Goal: Task Accomplishment & Management: Manage account settings

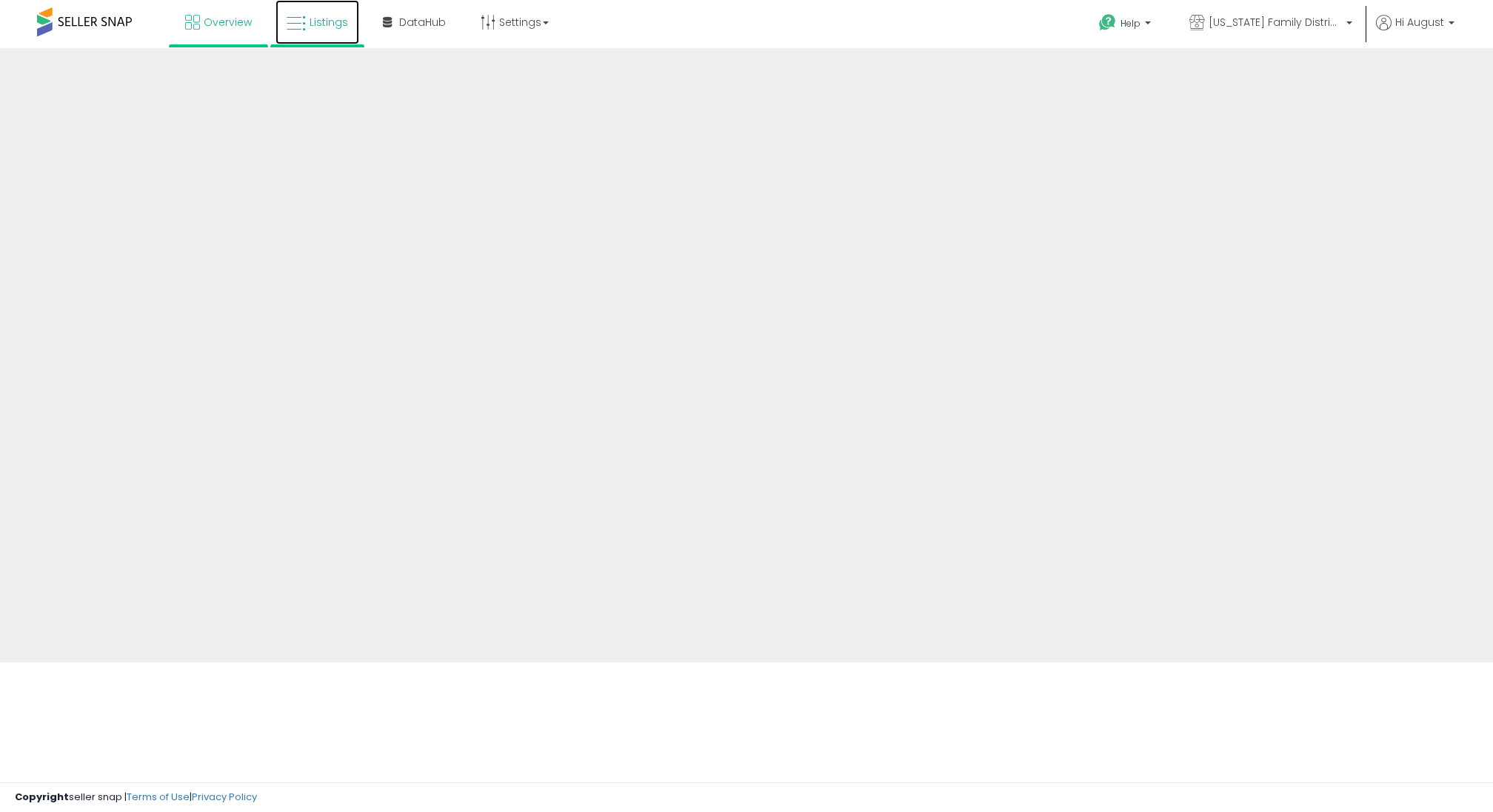
click at [324, 26] on span "Listings" at bounding box center [328, 23] width 38 height 15
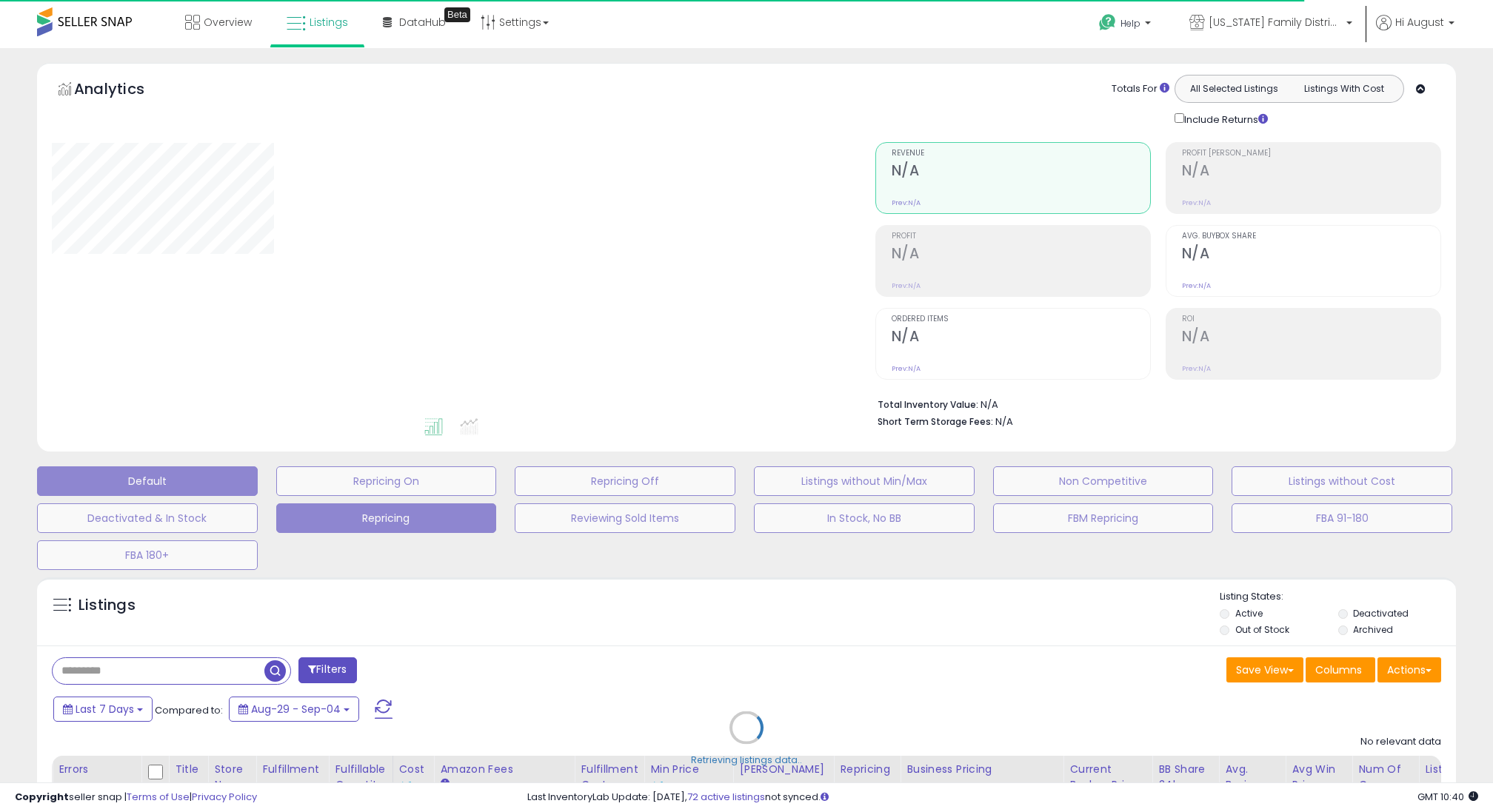
click at [438, 515] on button "Repricing" at bounding box center [386, 518] width 221 height 29
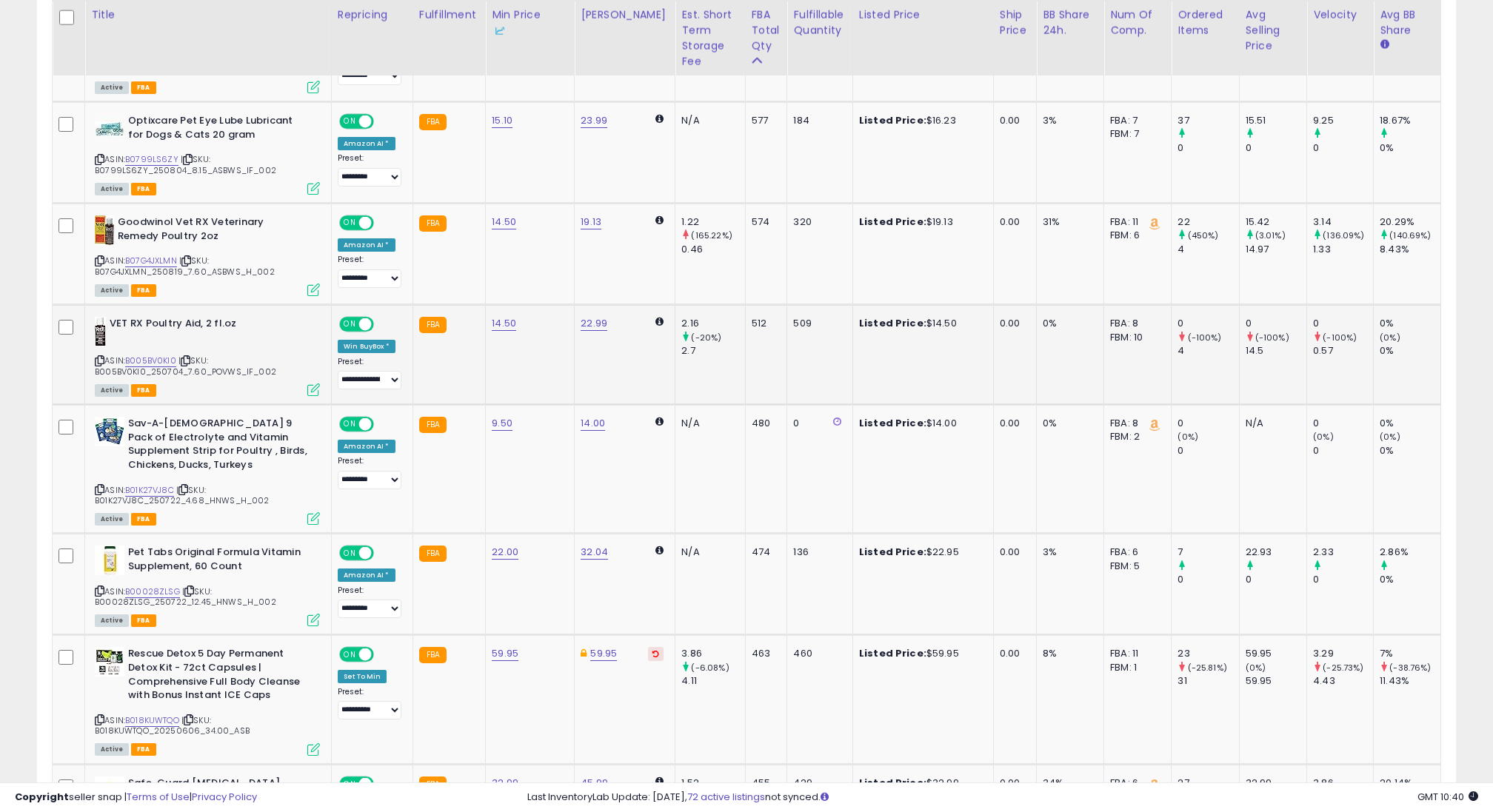
scroll to position [1032, 0]
click at [158, 588] on link "B00028ZLSG" at bounding box center [152, 591] width 55 height 13
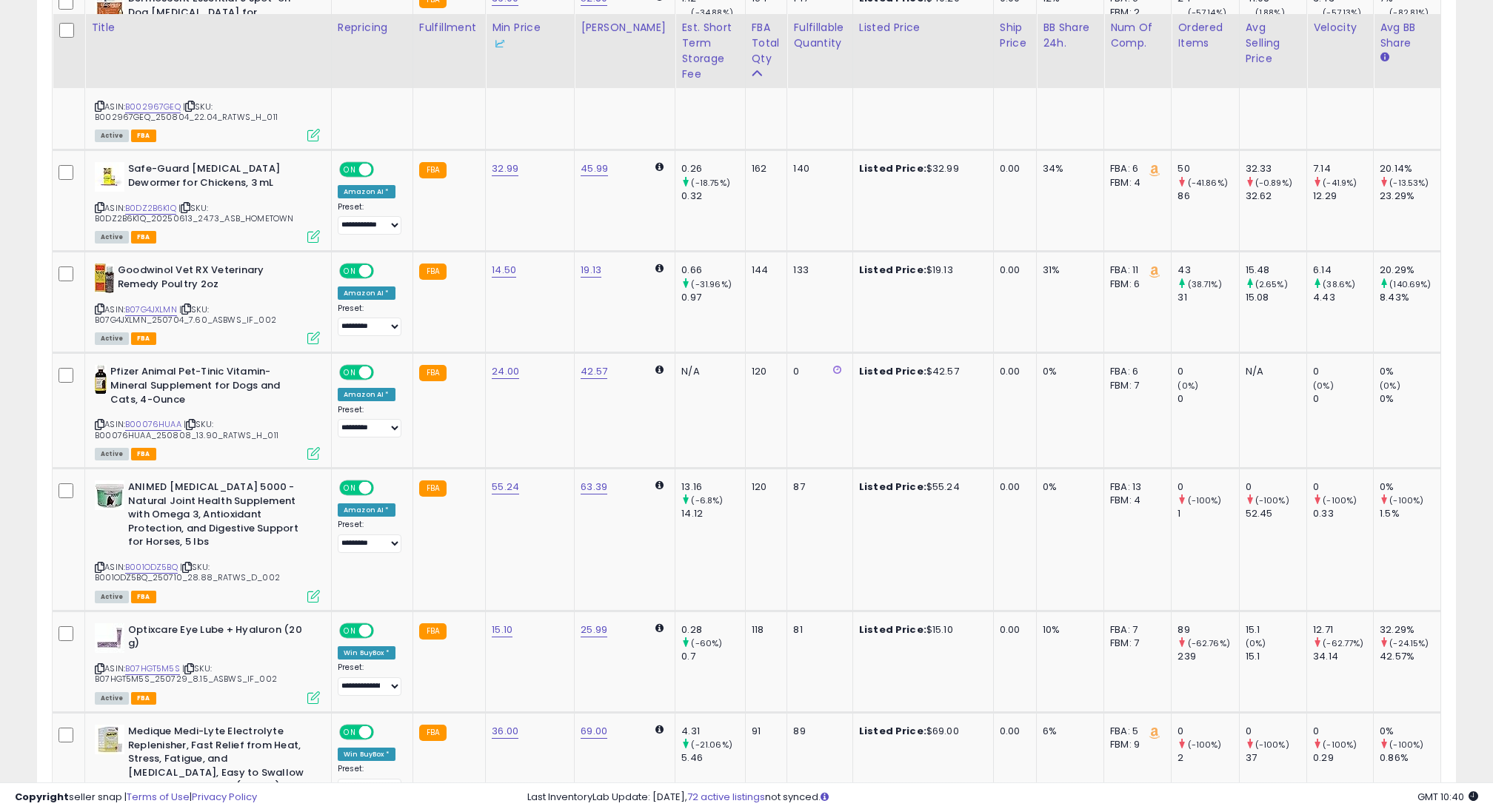
scroll to position [3043, 0]
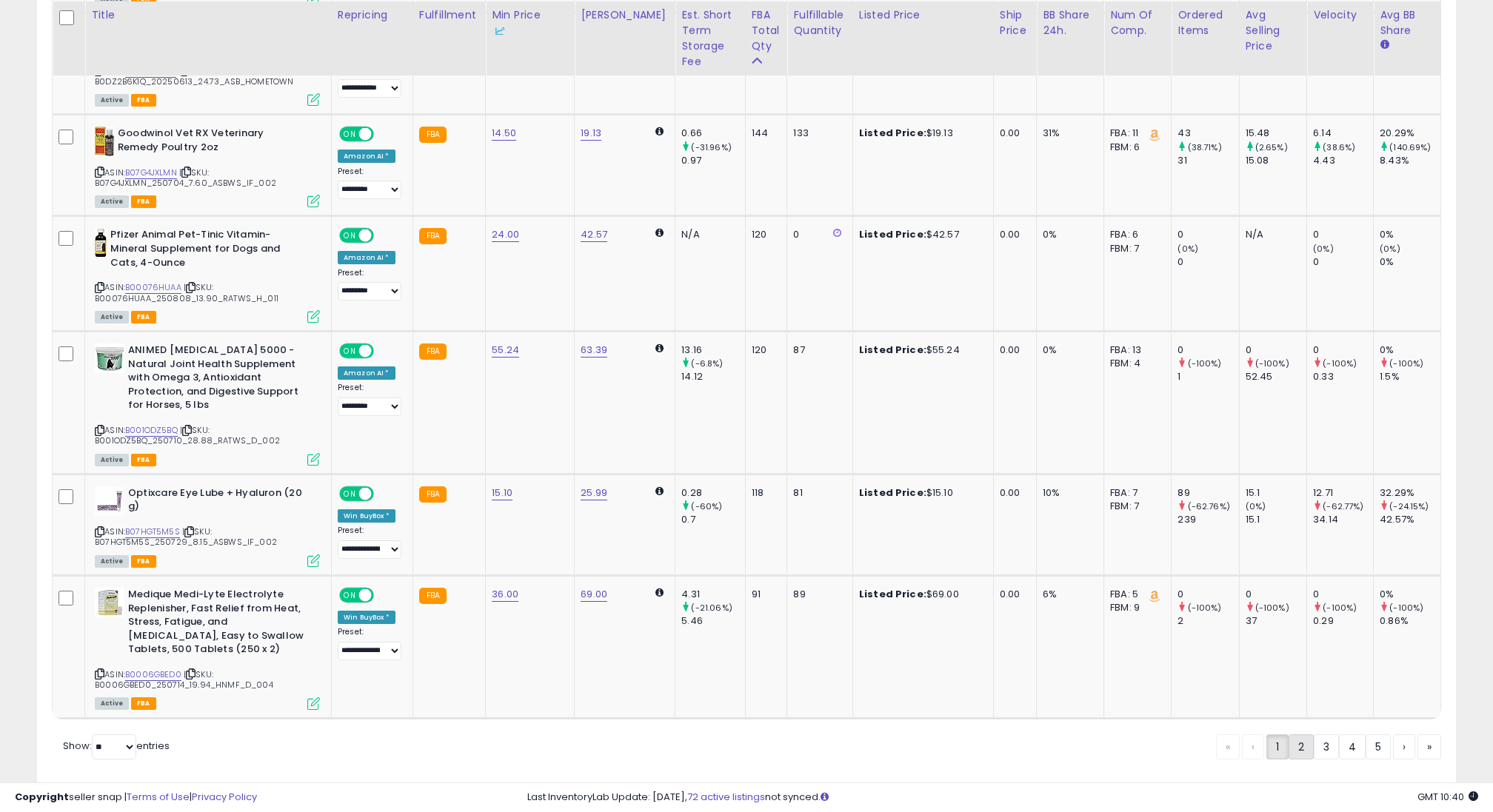
click at [1290, 734] on link "2" at bounding box center [1301, 747] width 25 height 25
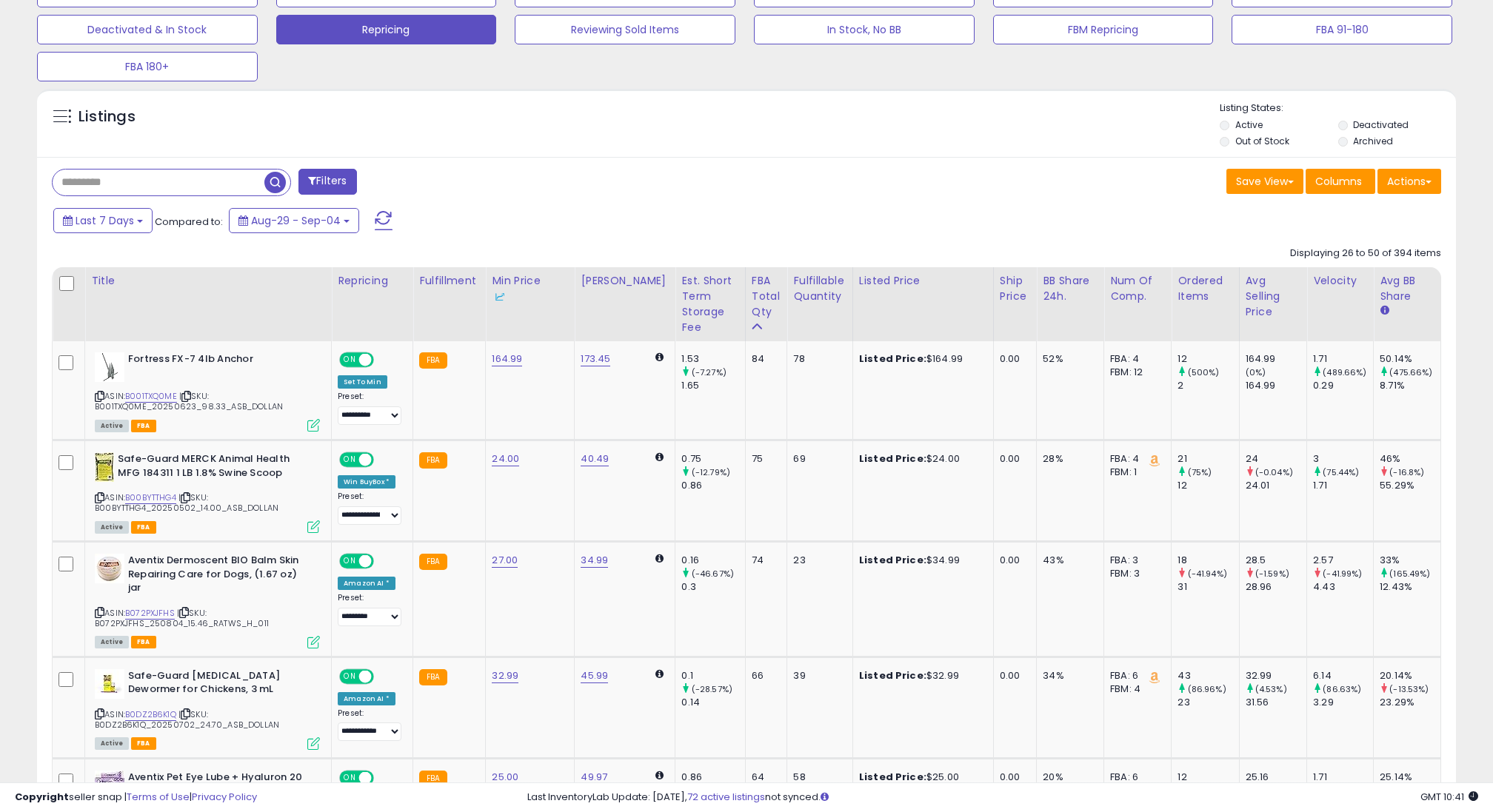
scroll to position [713, 0]
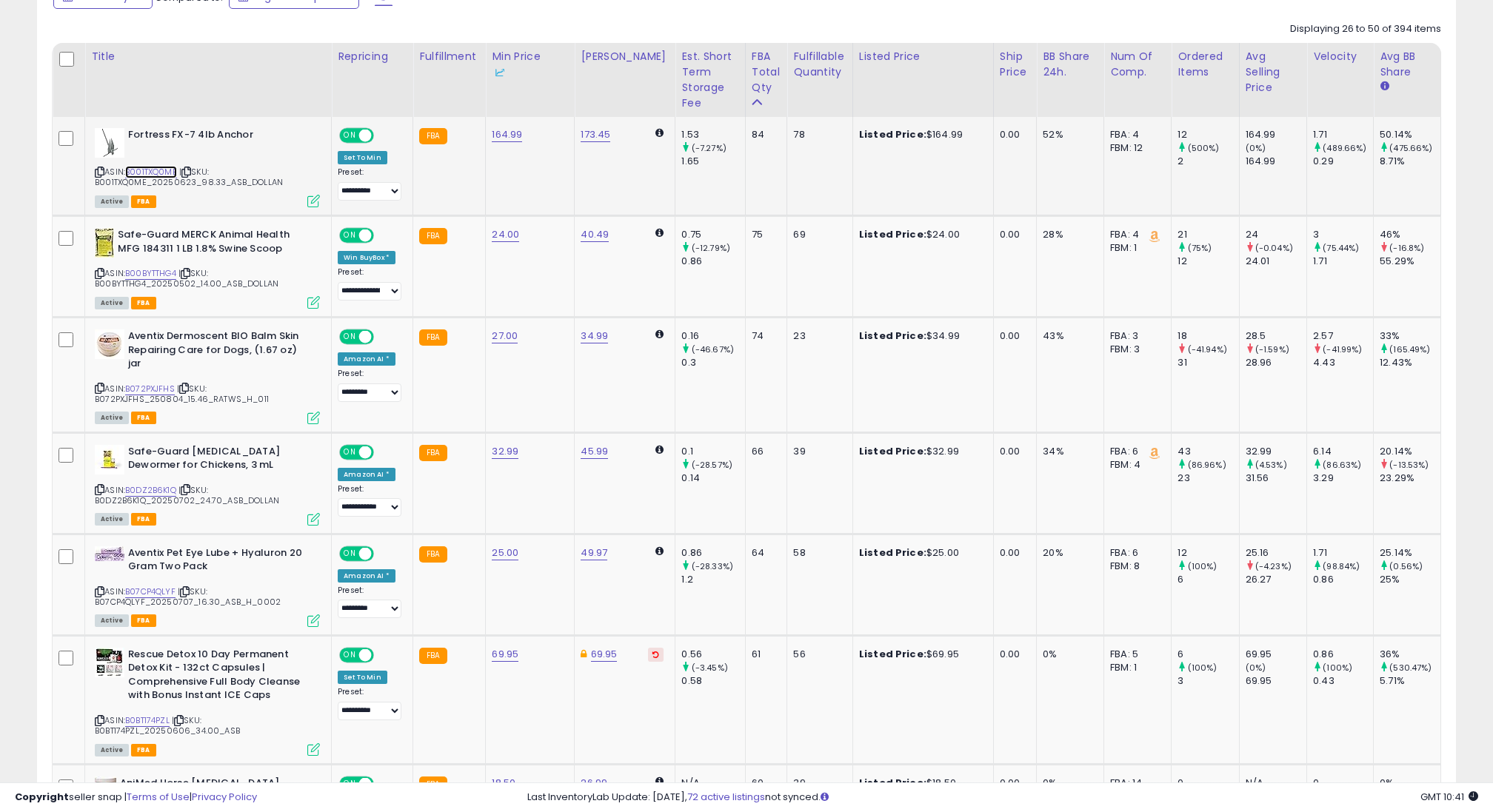
click at [146, 167] on link "B001TXQ0ME" at bounding box center [151, 172] width 52 height 13
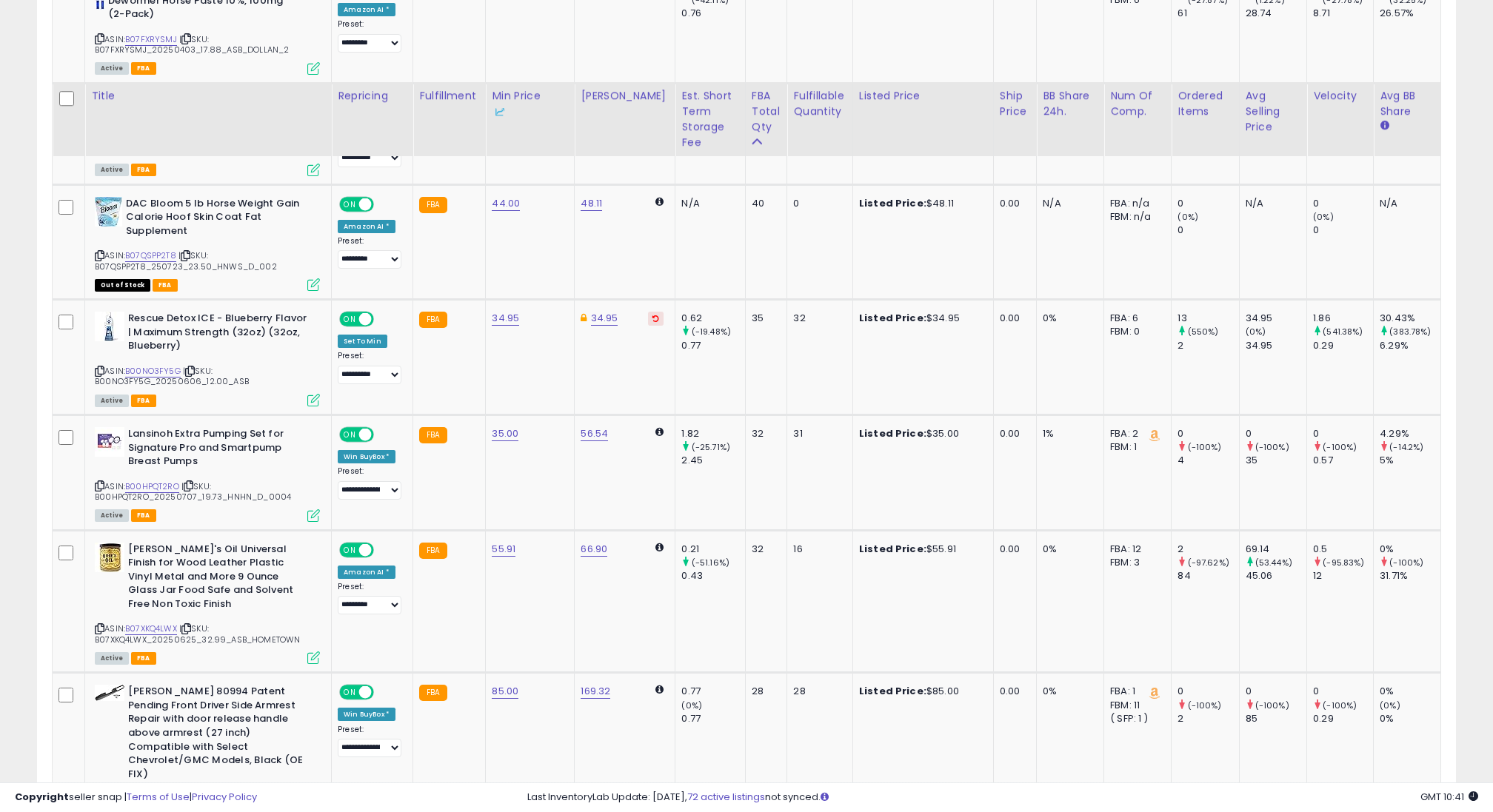
scroll to position [1830, 0]
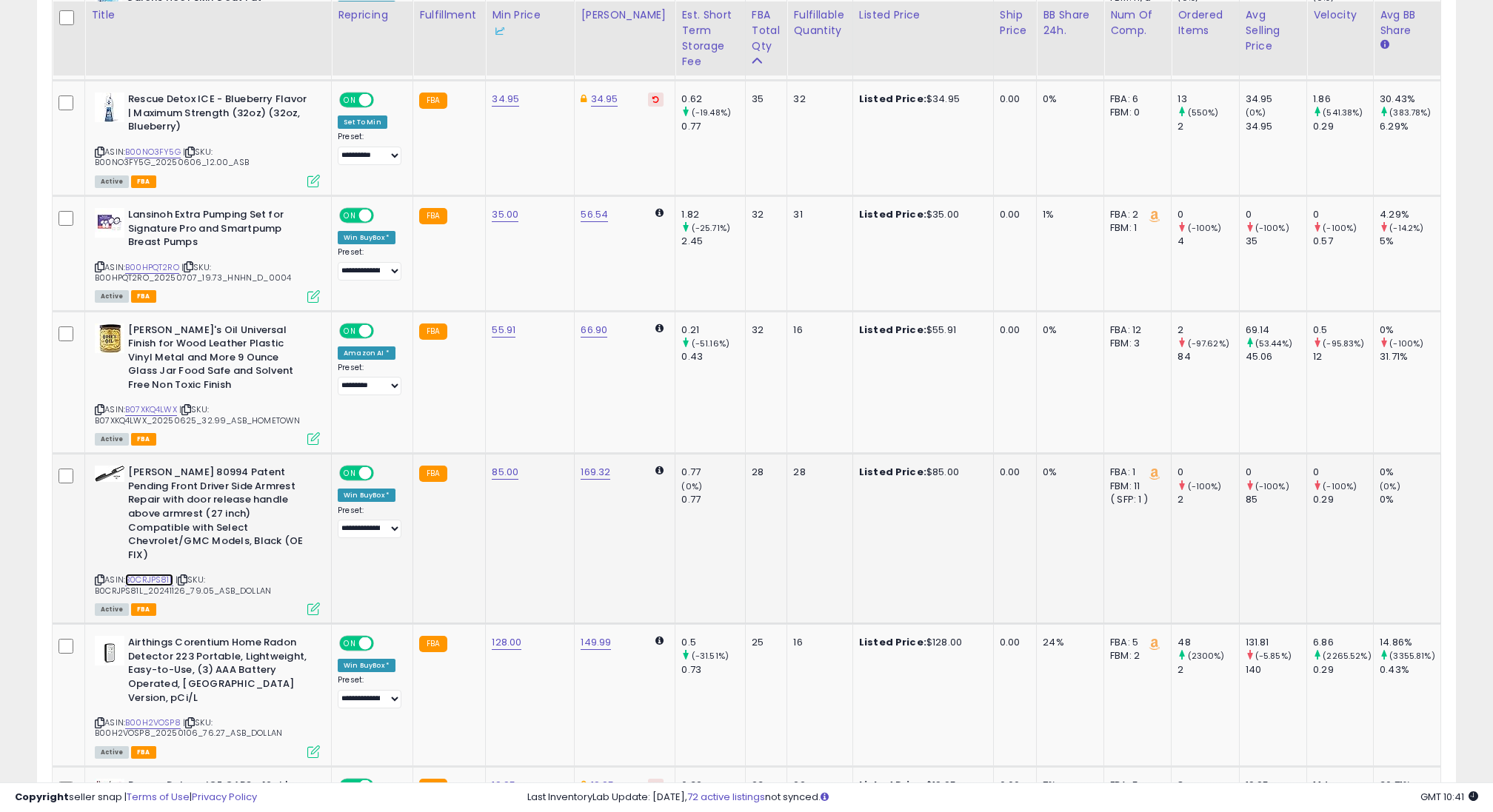
click at [172, 573] on link "B0CRJPS81L" at bounding box center [149, 579] width 48 height 13
click at [507, 465] on link "85.00" at bounding box center [504, 473] width 26 height 15
click at [449, 404] on input "*****" at bounding box center [472, 395] width 132 height 25
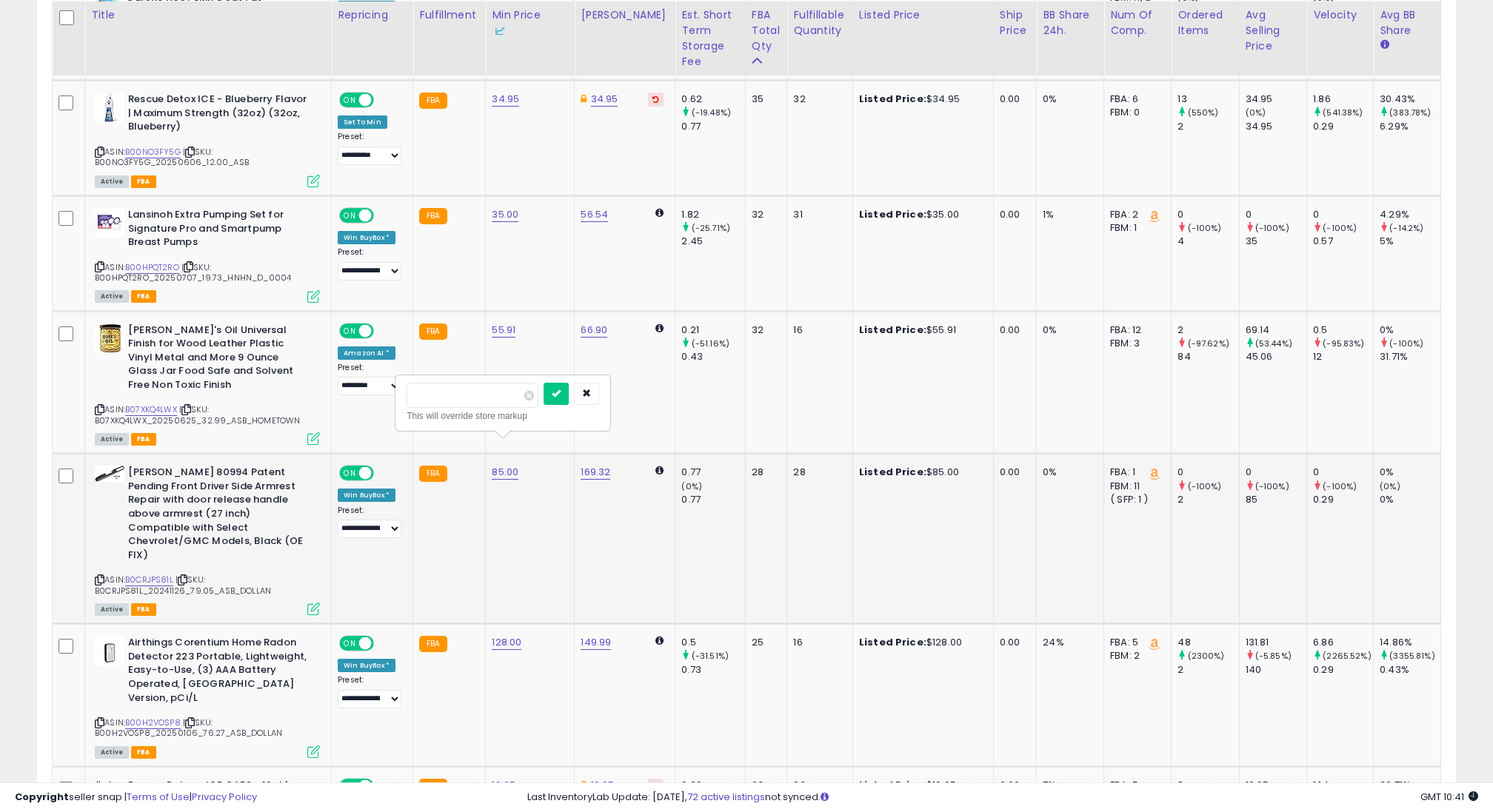
type input "**"
click button "submit" at bounding box center [556, 394] width 25 height 23
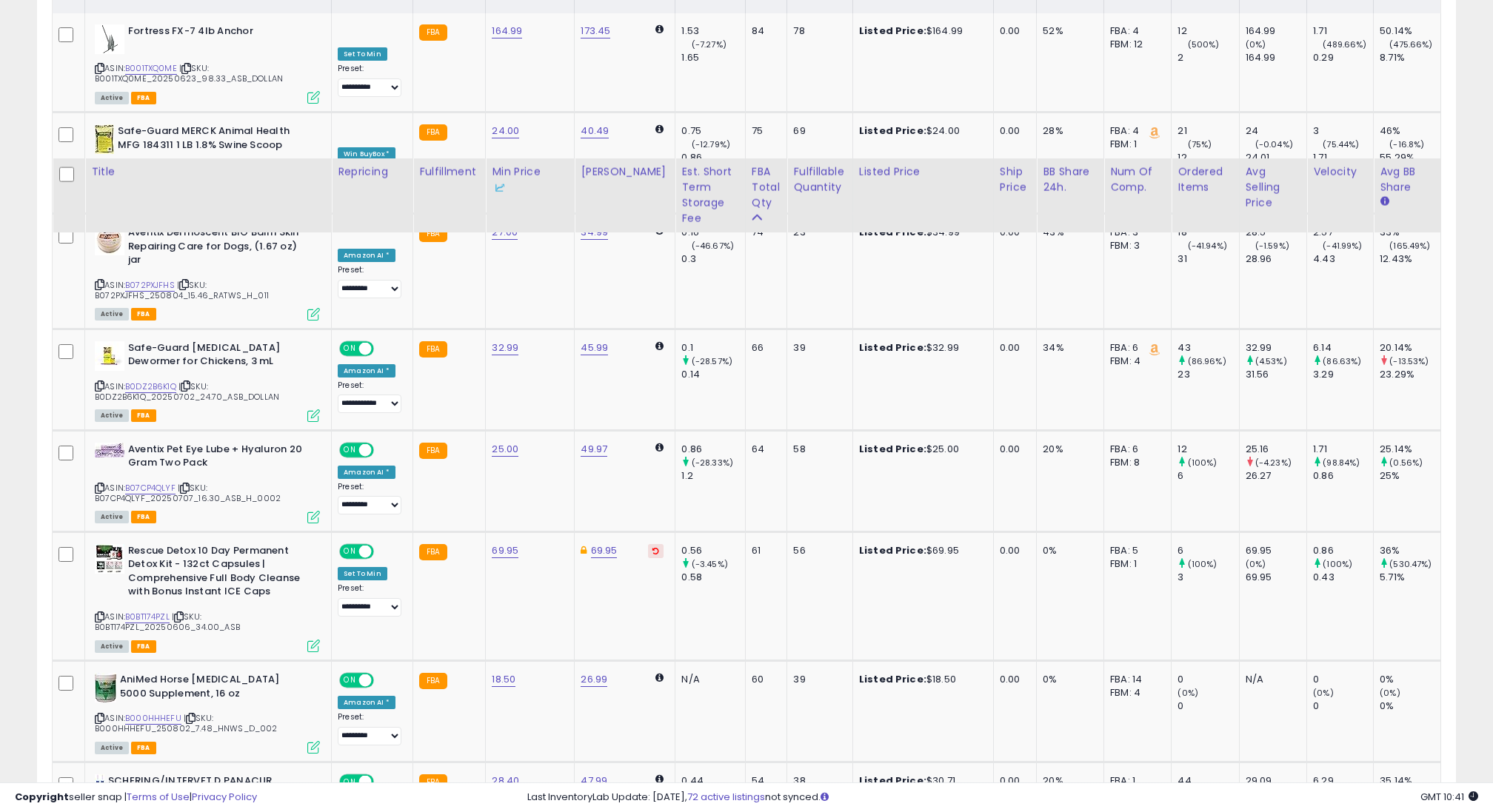
scroll to position [151, 0]
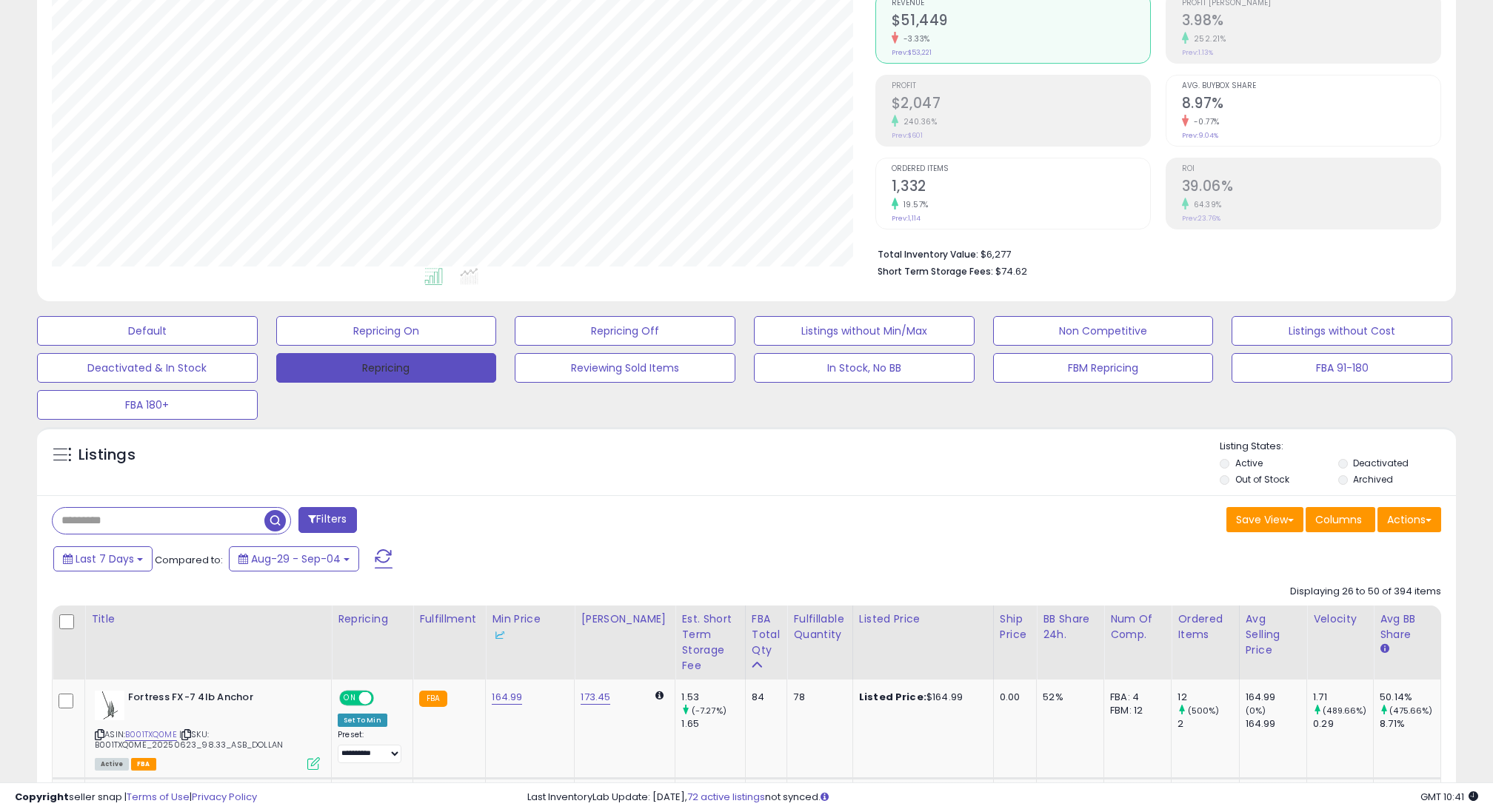
click at [407, 371] on button "Repricing" at bounding box center [386, 367] width 221 height 29
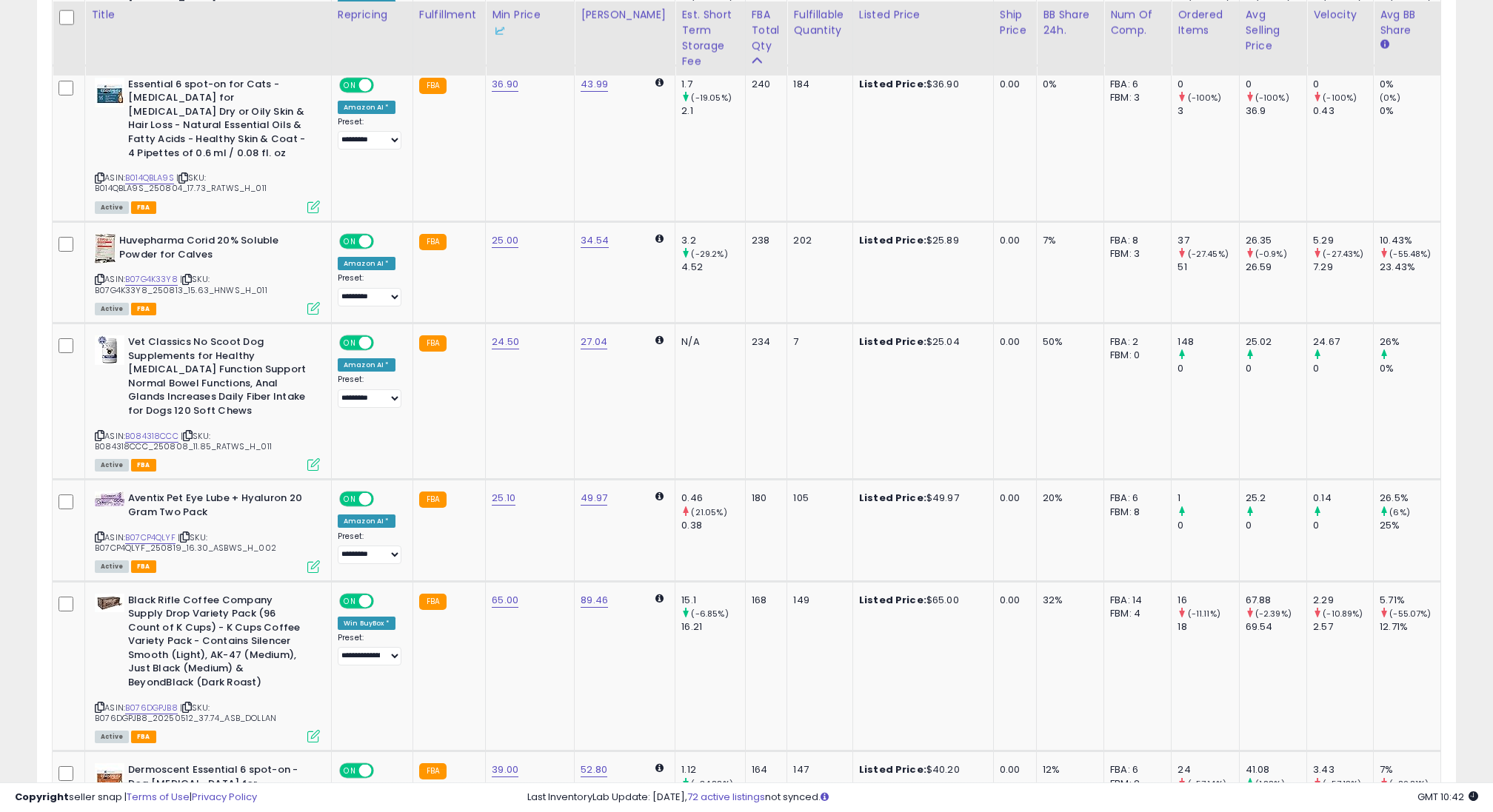
scroll to position [2164, 0]
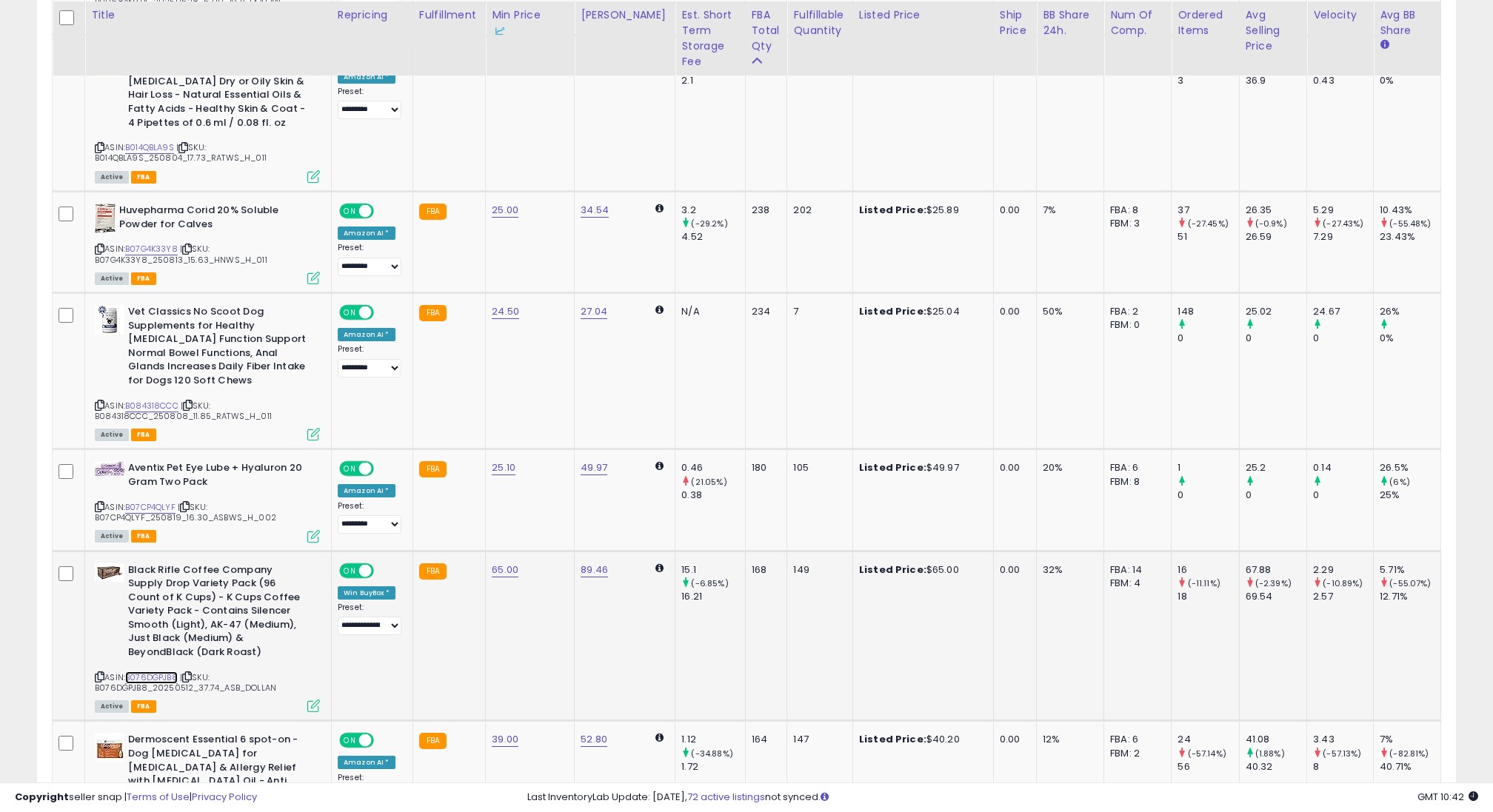
click at [151, 671] on link "B076DGPJB8" at bounding box center [151, 677] width 53 height 13
